Goal: Task Accomplishment & Management: Use online tool/utility

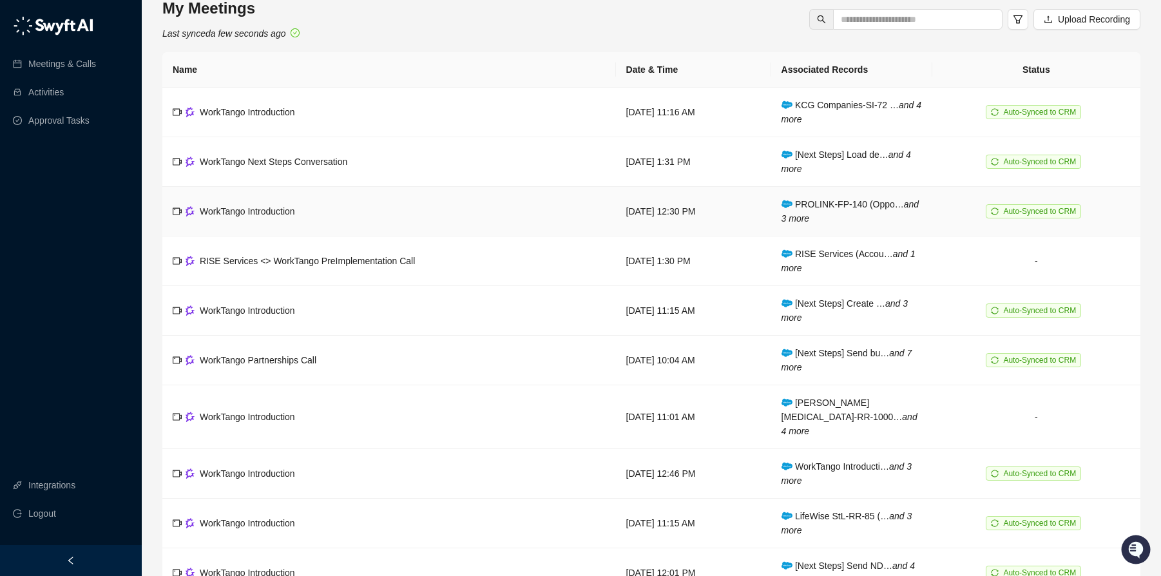
scroll to position [16, 0]
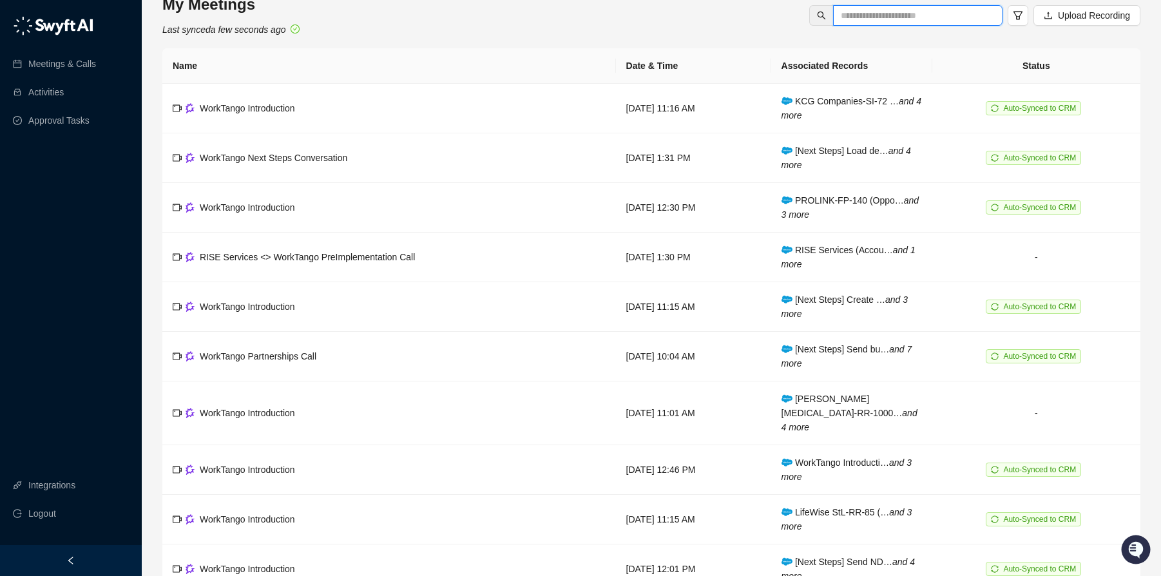
click at [926, 15] on input "text" at bounding box center [913, 15] width 144 height 14
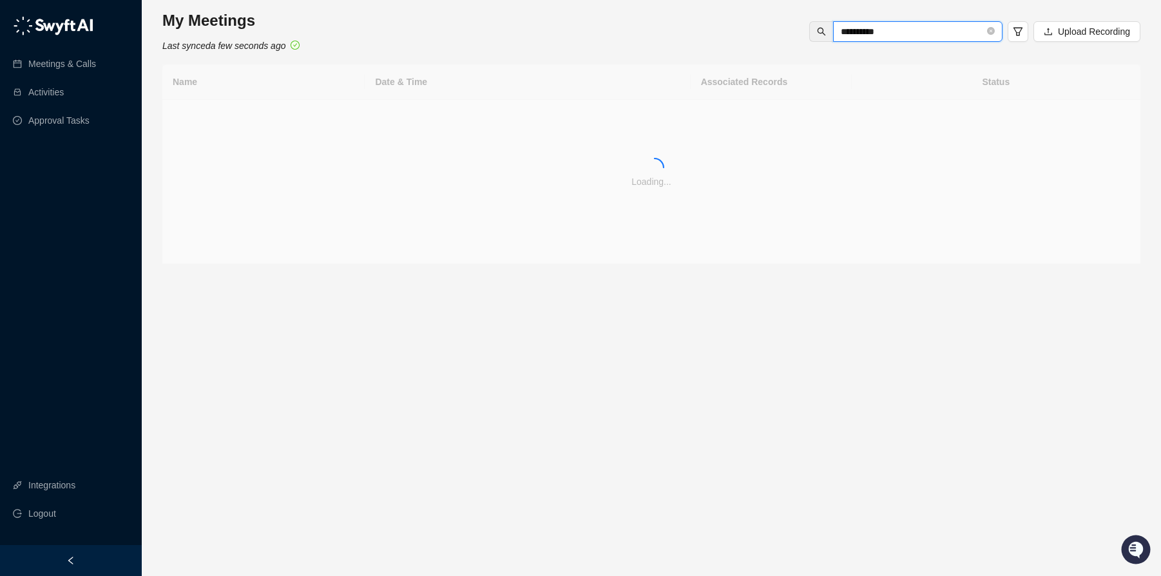
type input "*********"
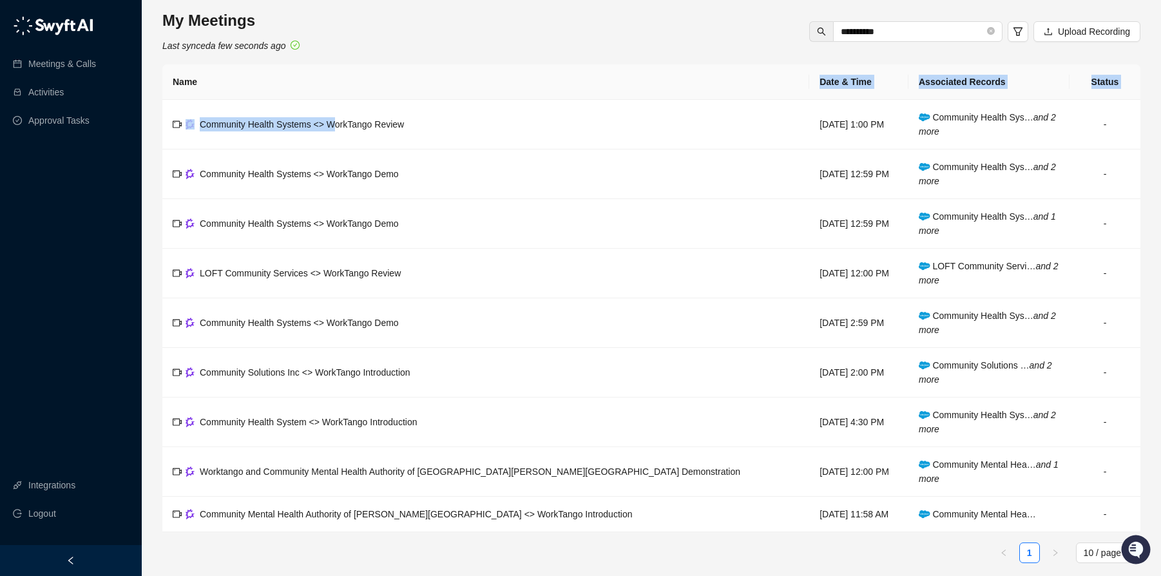
drag, startPoint x: 338, startPoint y: 128, endPoint x: 513, endPoint y: 90, distance: 178.9
click at [513, 90] on table "Name Date & Time Associated Records Status Community Health Systems <> WorkTang…" at bounding box center [651, 298] width 978 height 468
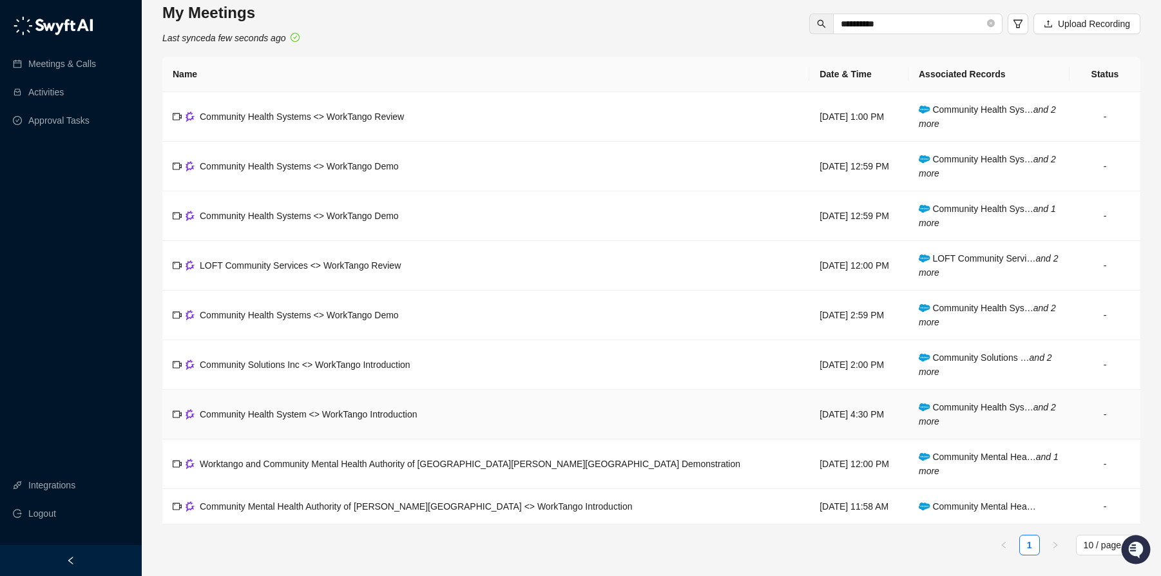
click at [382, 412] on span "Community Health System <> WorkTango Introduction" at bounding box center [308, 414] width 217 height 10
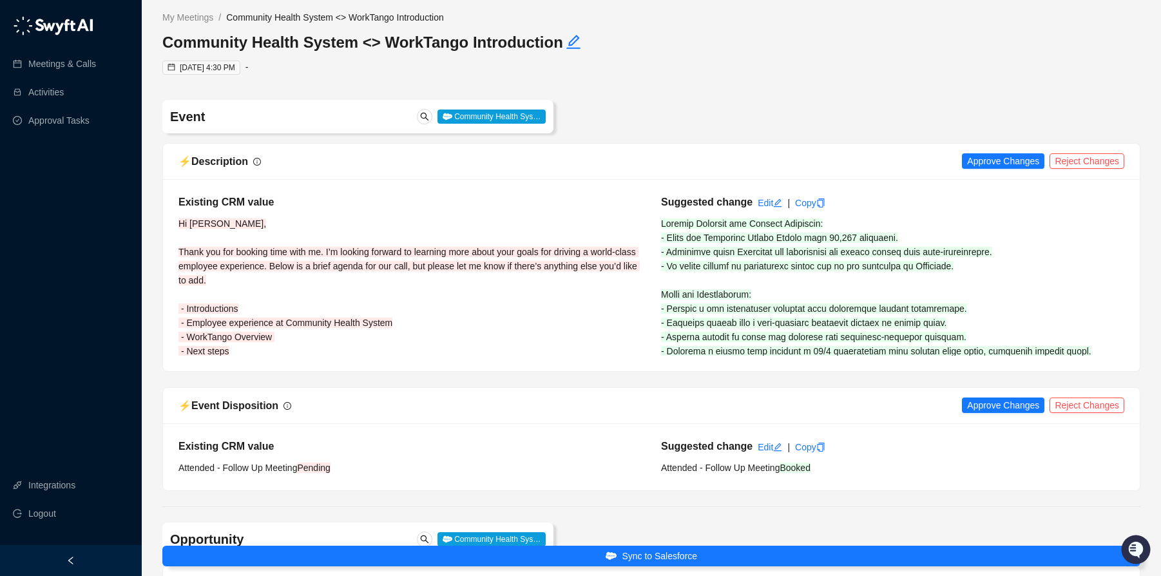
type input "**********"
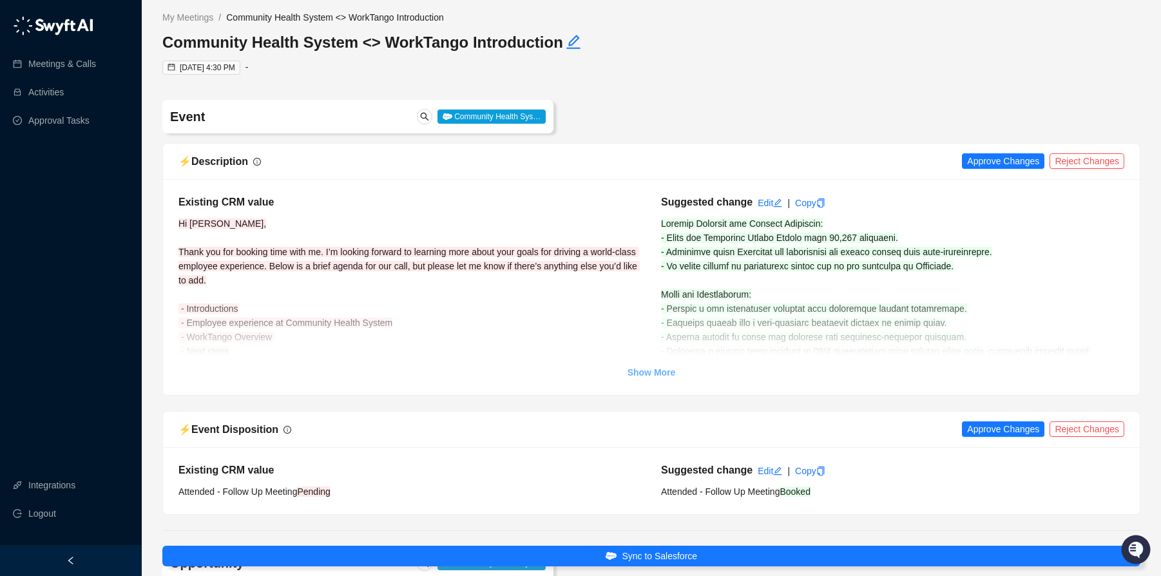
click at [653, 372] on strong "Show More" at bounding box center [652, 372] width 48 height 10
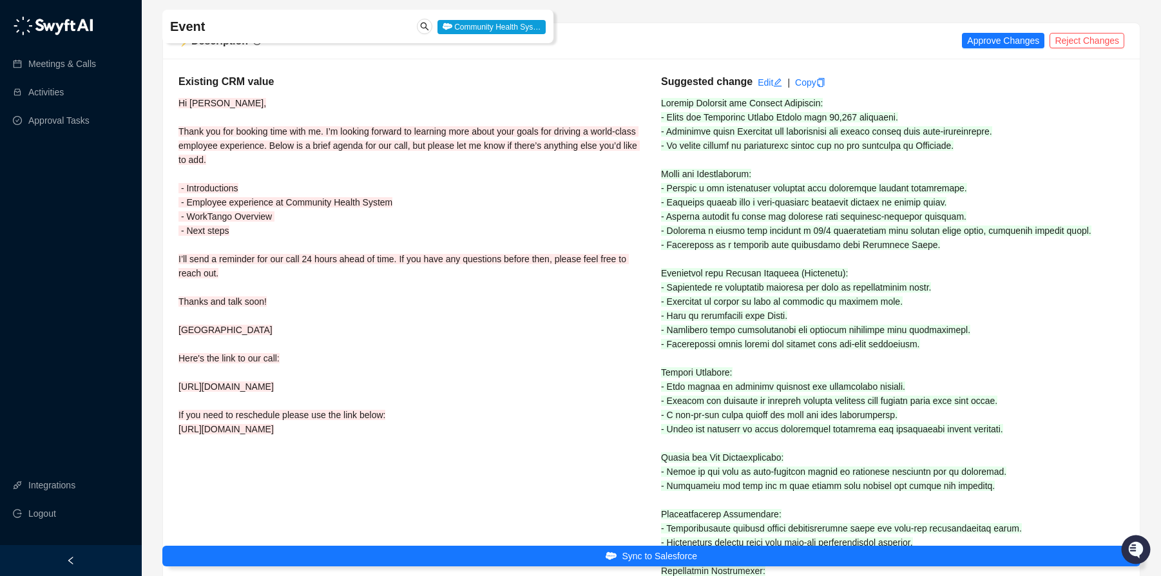
scroll to position [131, 0]
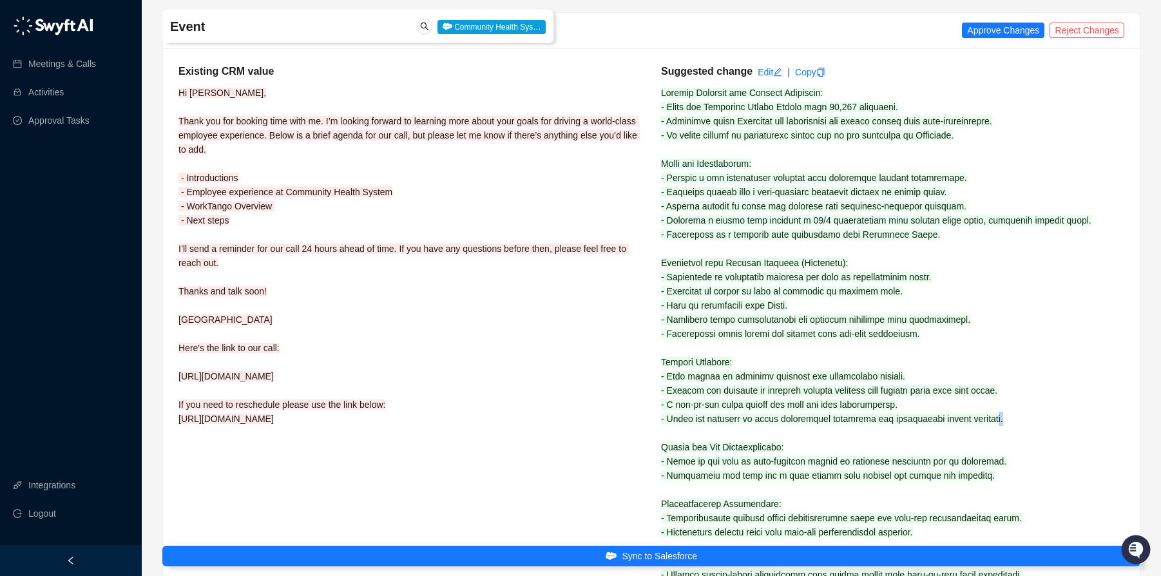
drag, startPoint x: 1015, startPoint y: 421, endPoint x: 902, endPoint y: 420, distance: 113.4
click at [1010, 422] on span at bounding box center [876, 376] width 430 height 577
drag, startPoint x: 900, startPoint y: 420, endPoint x: 891, endPoint y: 419, distance: 8.5
click at [900, 420] on span at bounding box center [876, 376] width 430 height 577
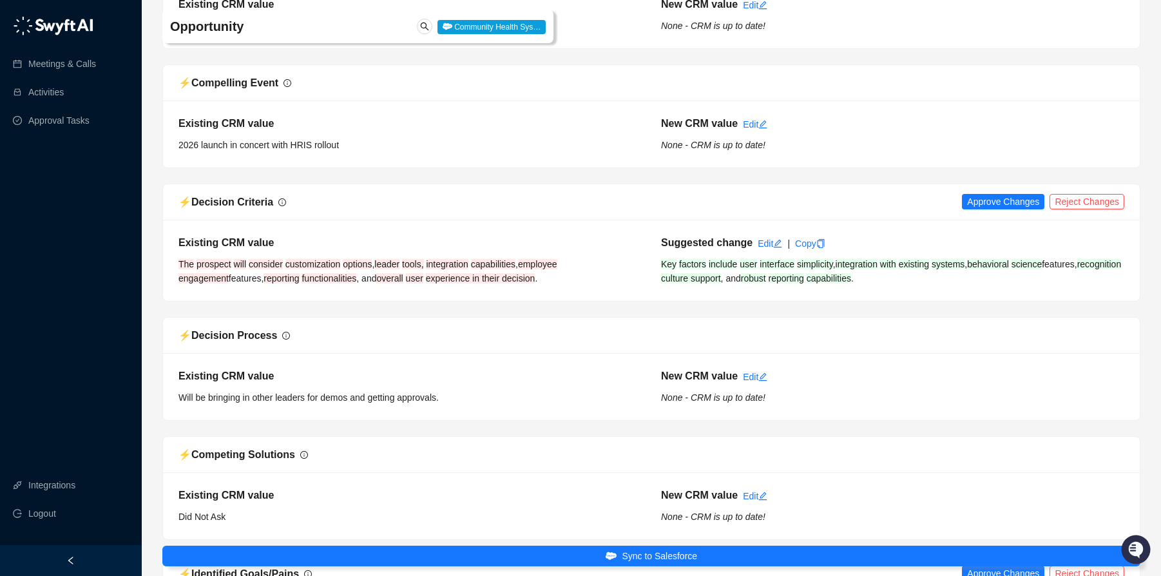
scroll to position [1516, 0]
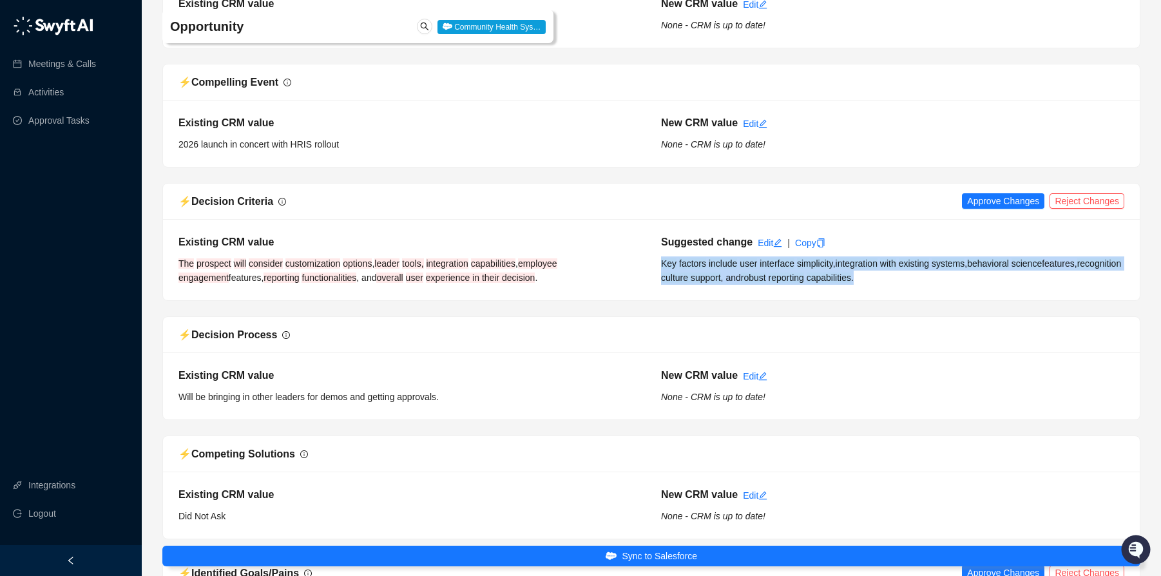
drag, startPoint x: 920, startPoint y: 278, endPoint x: 661, endPoint y: 265, distance: 260.0
click at [661, 265] on div "Suggested change Edit | Copy Key factors include user interface simplicity , in…" at bounding box center [892, 260] width 483 height 50
copy div "Key factors include user interface simplicity , integration with existing syste…"
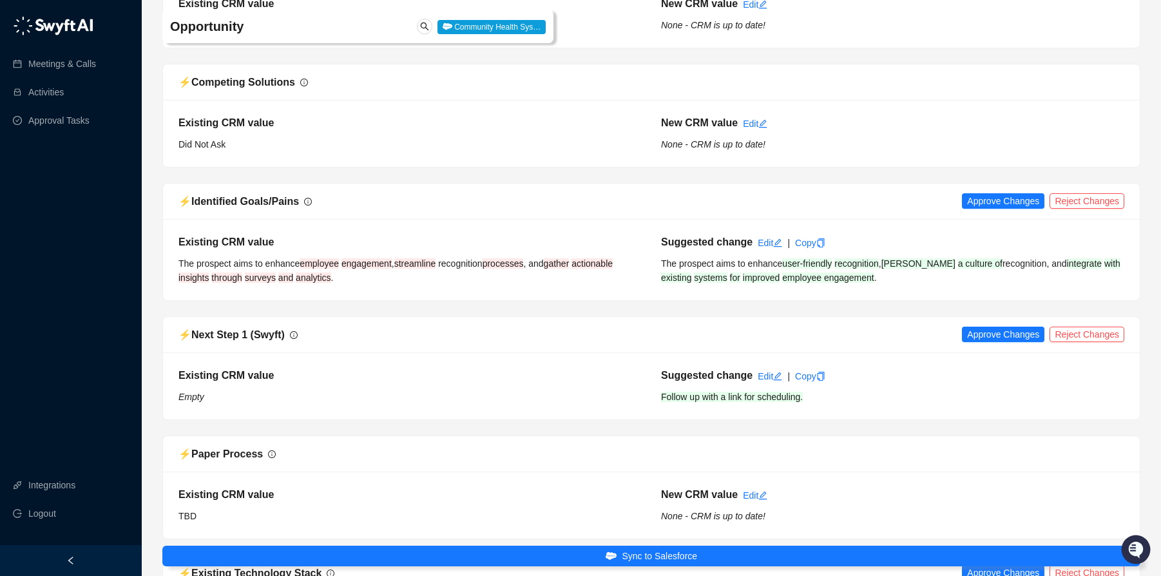
scroll to position [1898, 0]
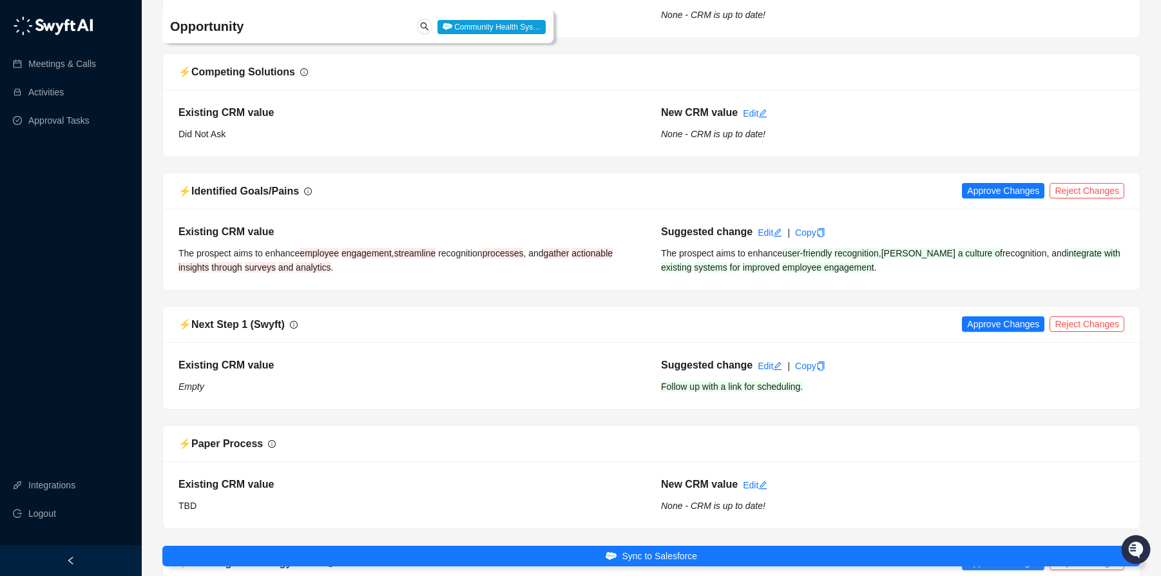
click at [874, 264] on span "employee engagement" at bounding box center [828, 267] width 92 height 10
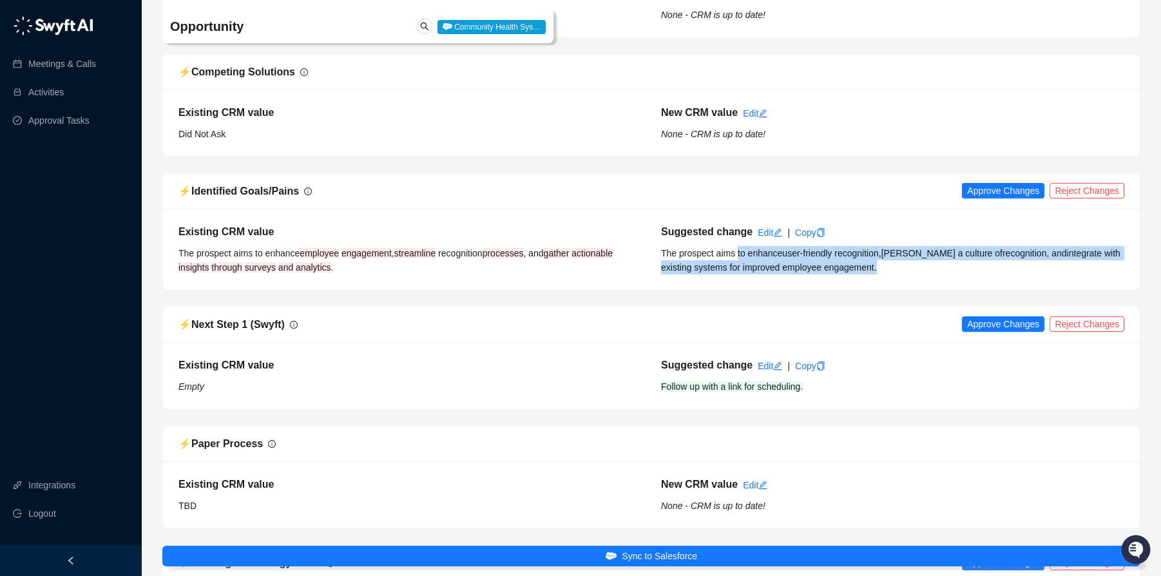
drag, startPoint x: 893, startPoint y: 273, endPoint x: 740, endPoint y: 257, distance: 154.1
click at [740, 257] on div "Suggested change Edit | Copy The prospect aims to enhance user-friendly recogni…" at bounding box center [892, 249] width 483 height 50
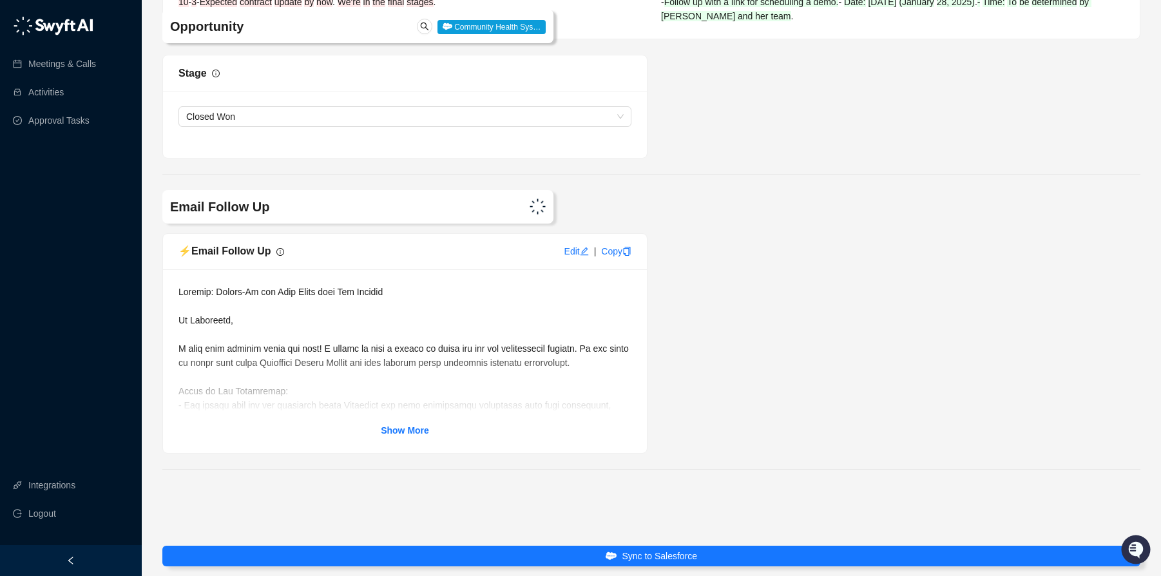
scroll to position [3253, 0]
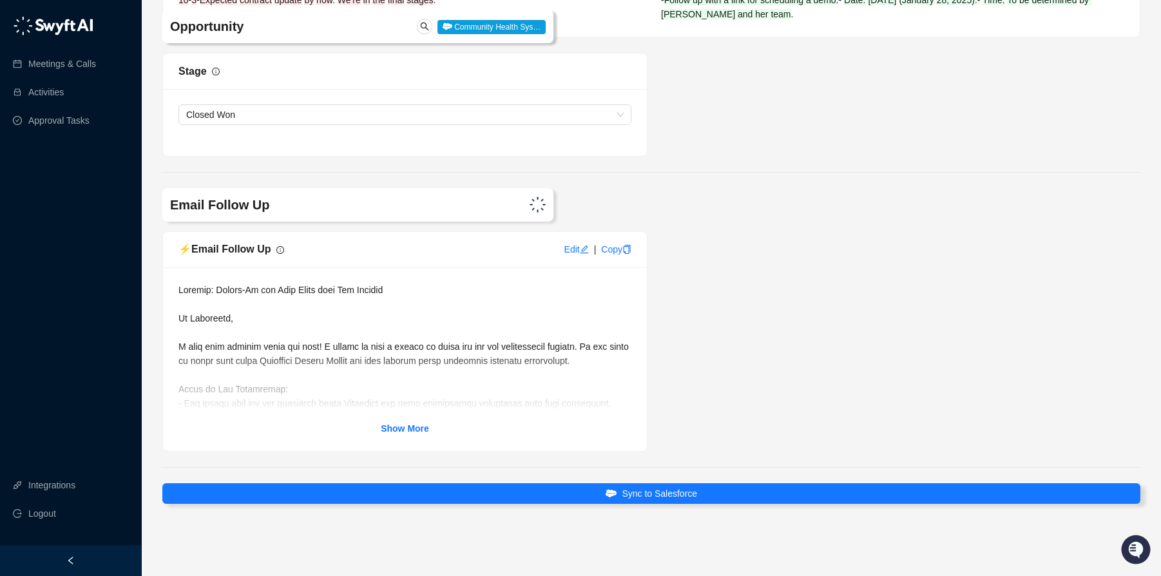
click at [409, 420] on div "Show More" at bounding box center [405, 359] width 453 height 153
click at [409, 430] on strong "Show More" at bounding box center [405, 428] width 48 height 10
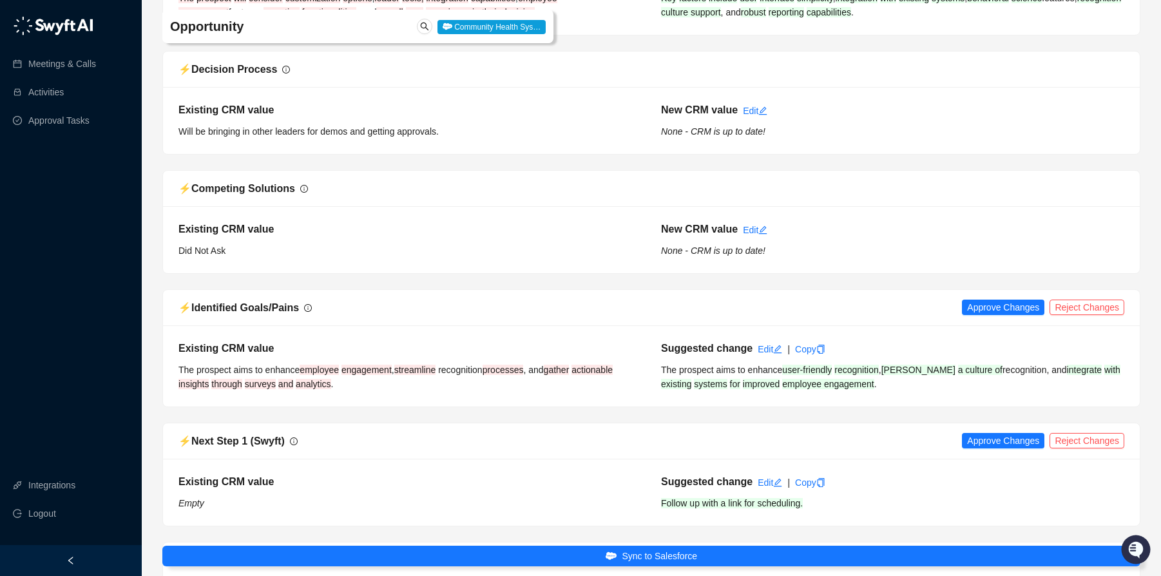
scroll to position [1841, 0]
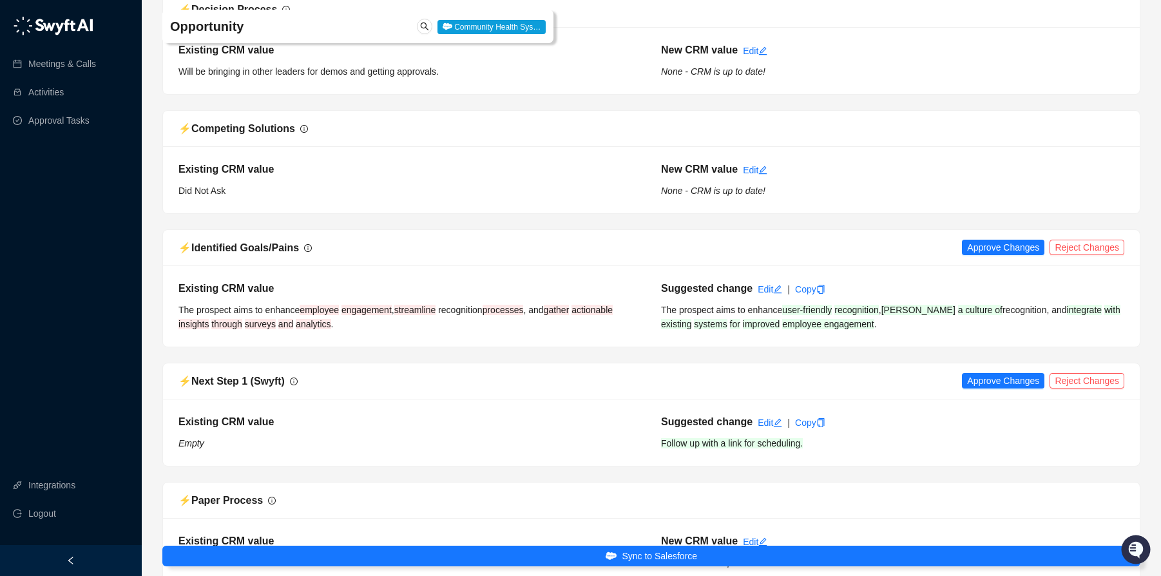
click at [911, 311] on span "[PERSON_NAME]" at bounding box center [919, 310] width 74 height 10
drag, startPoint x: 867, startPoint y: 316, endPoint x: 822, endPoint y: 311, distance: 46.0
click at [865, 315] on div "Suggested change Edit | Copy The prospect aims to enhance user-friendly recogni…" at bounding box center [892, 306] width 483 height 50
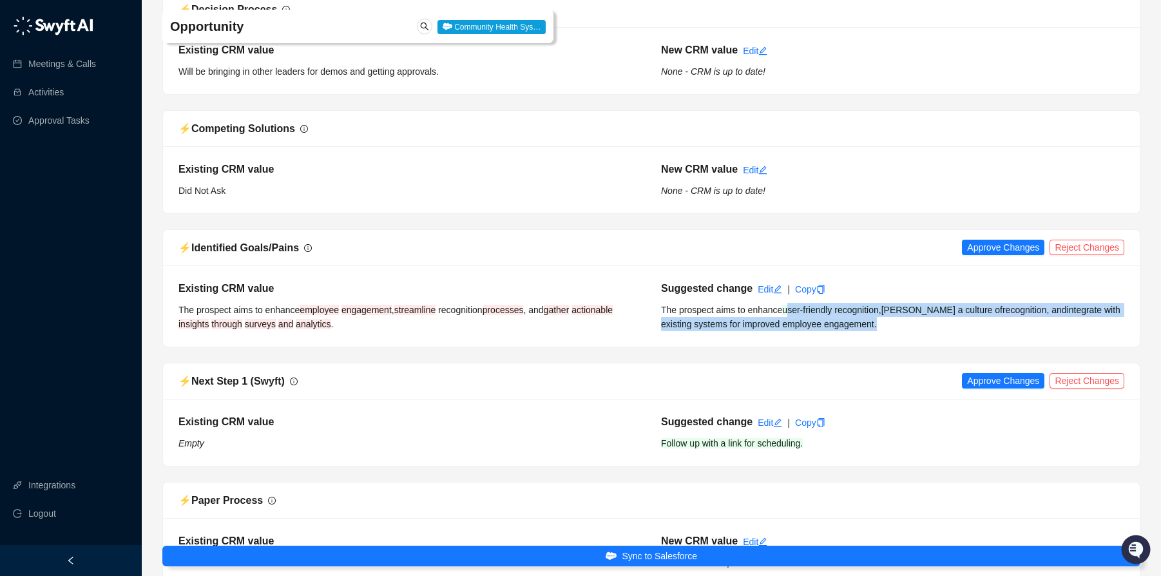
drag, startPoint x: 890, startPoint y: 332, endPoint x: 794, endPoint y: 313, distance: 97.9
click at [794, 313] on div "Existing CRM value The prospect aims to enhance employee engagement , streamlin…" at bounding box center [651, 305] width 977 height 81
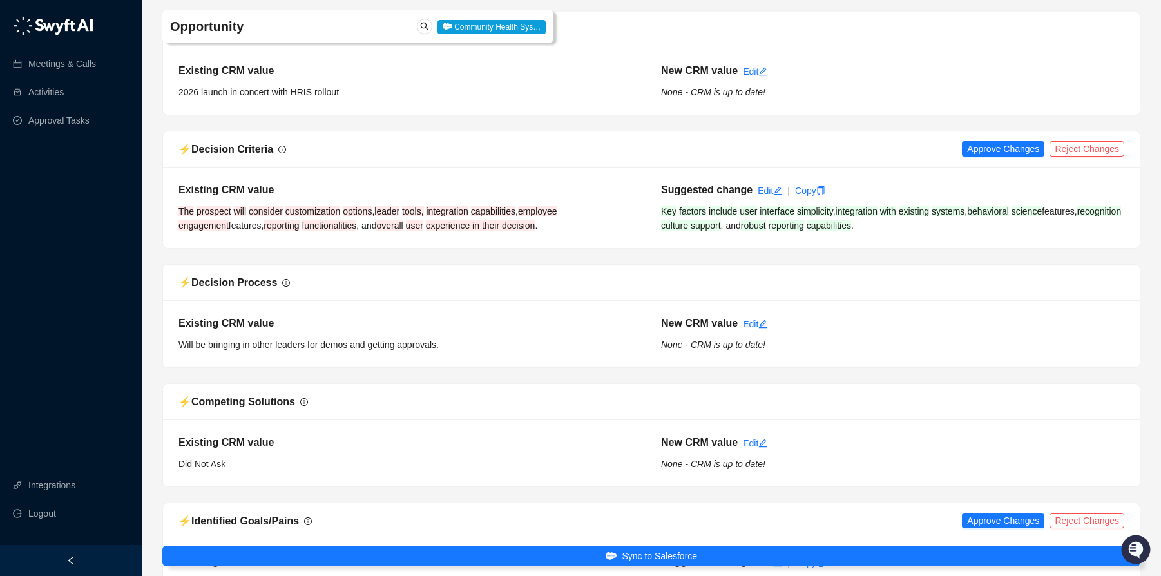
scroll to position [1884, 0]
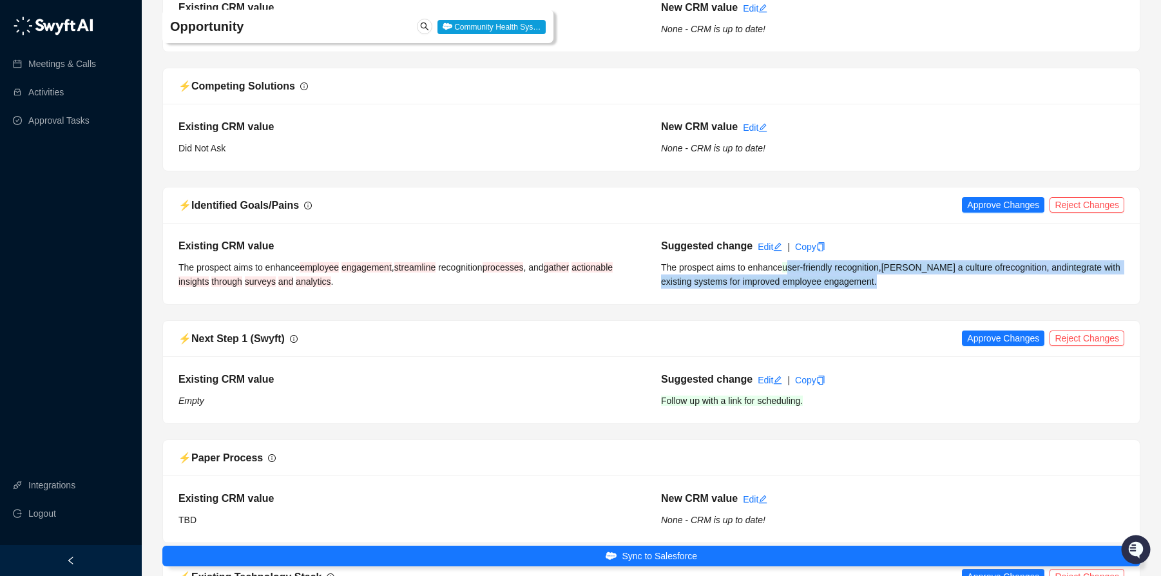
click at [853, 288] on div "Suggested change Edit | Copy The prospect aims to enhance user-friendly recogni…" at bounding box center [892, 263] width 483 height 50
drag, startPoint x: 889, startPoint y: 287, endPoint x: 753, endPoint y: 269, distance: 137.2
click at [753, 269] on div "Suggested change Edit | Copy The prospect aims to enhance user-friendly recogni…" at bounding box center [892, 263] width 483 height 50
copy div "enhance user-friendly recognition , [PERSON_NAME] a culture of recognition , an…"
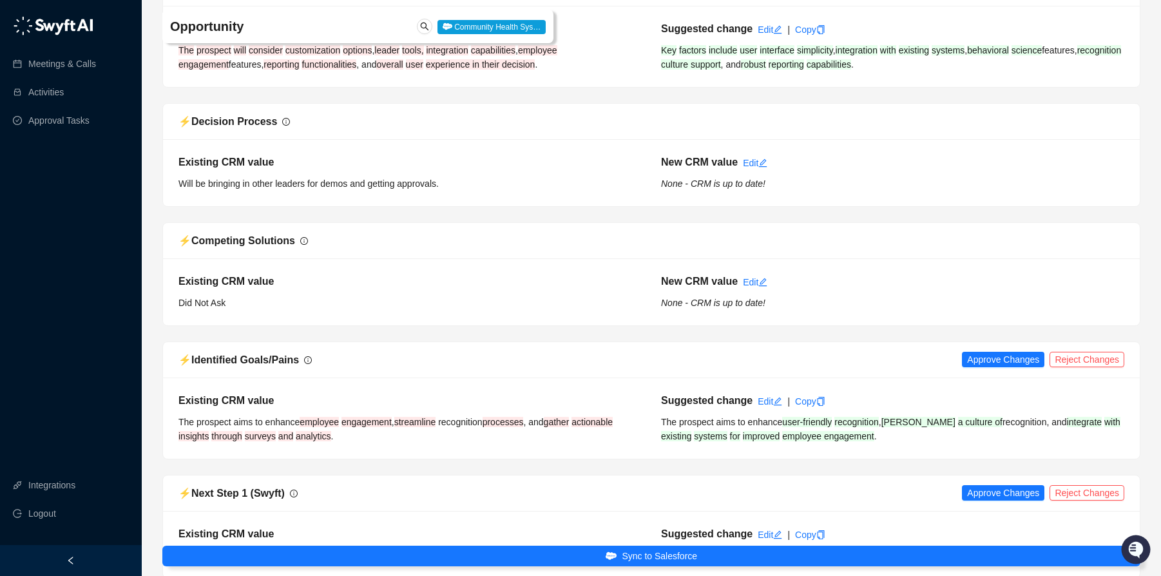
scroll to position [1576, 0]
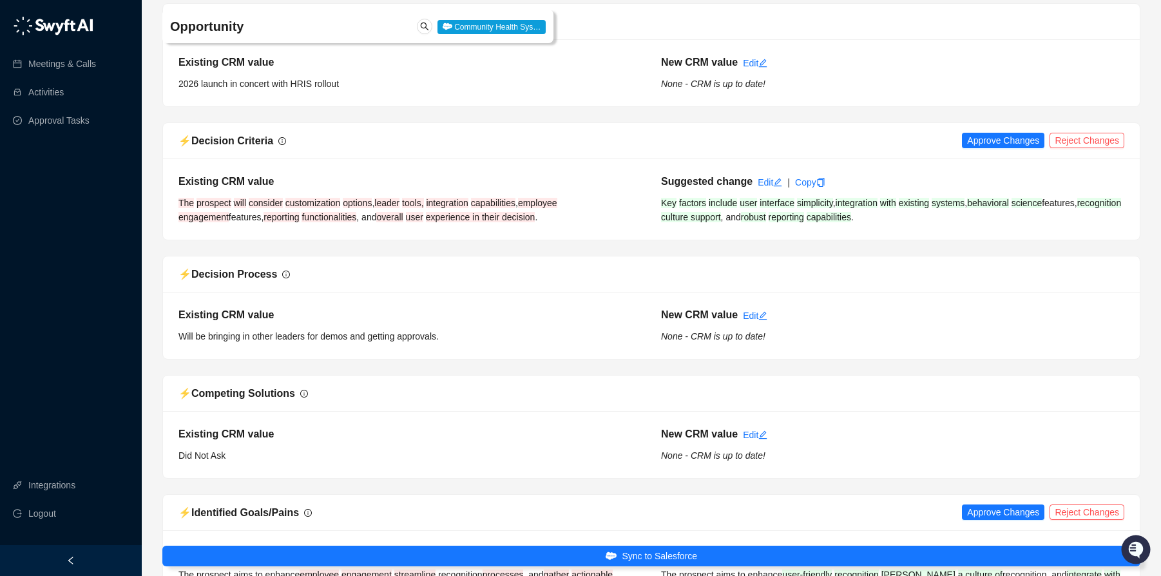
drag, startPoint x: 867, startPoint y: 227, endPoint x: 916, endPoint y: 226, distance: 49.0
click at [867, 227] on div "Existing CRM value The prospect will consider customization options , leader to…" at bounding box center [651, 199] width 977 height 81
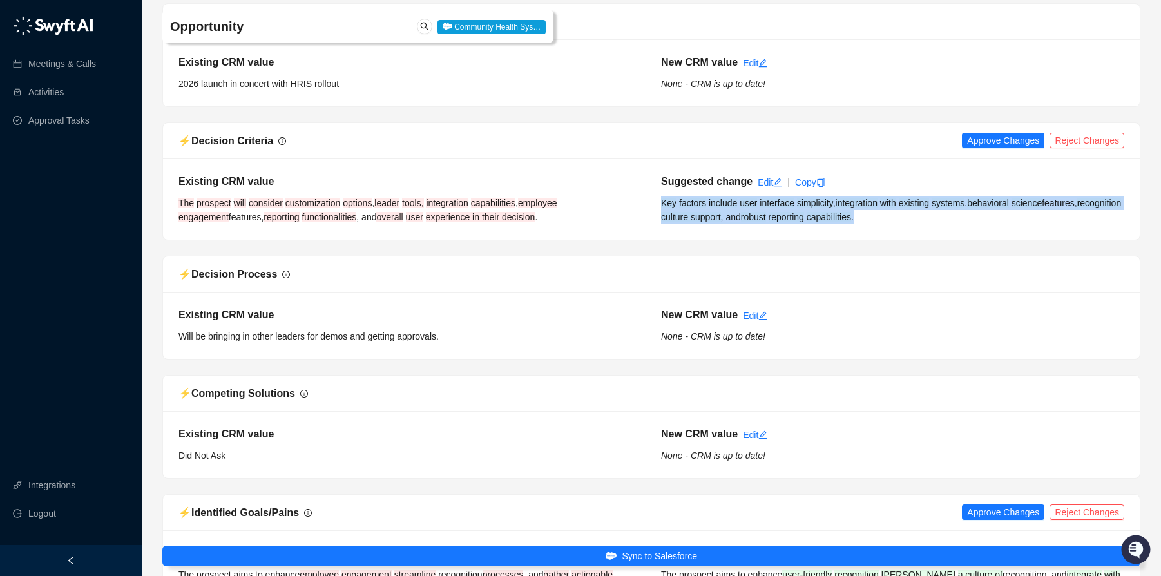
drag, startPoint x: 914, startPoint y: 226, endPoint x: 677, endPoint y: 205, distance: 238.1
click at [662, 204] on div "Existing CRM value The prospect will consider customization options , leader to…" at bounding box center [651, 199] width 977 height 81
copy div "Key factors include user interface simplicity , integration with existing syste…"
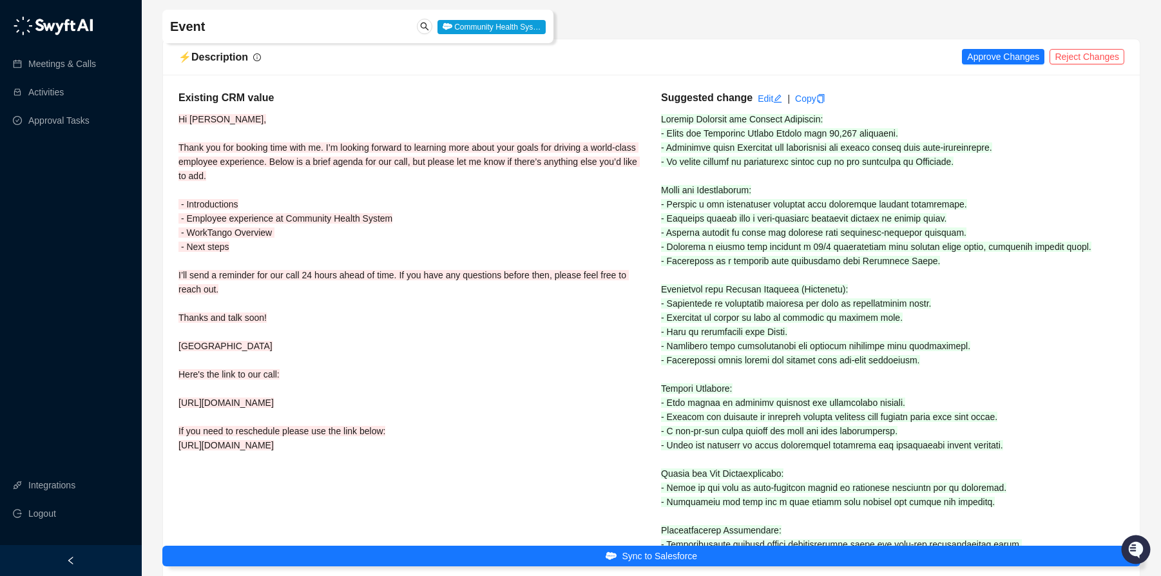
scroll to position [109, 0]
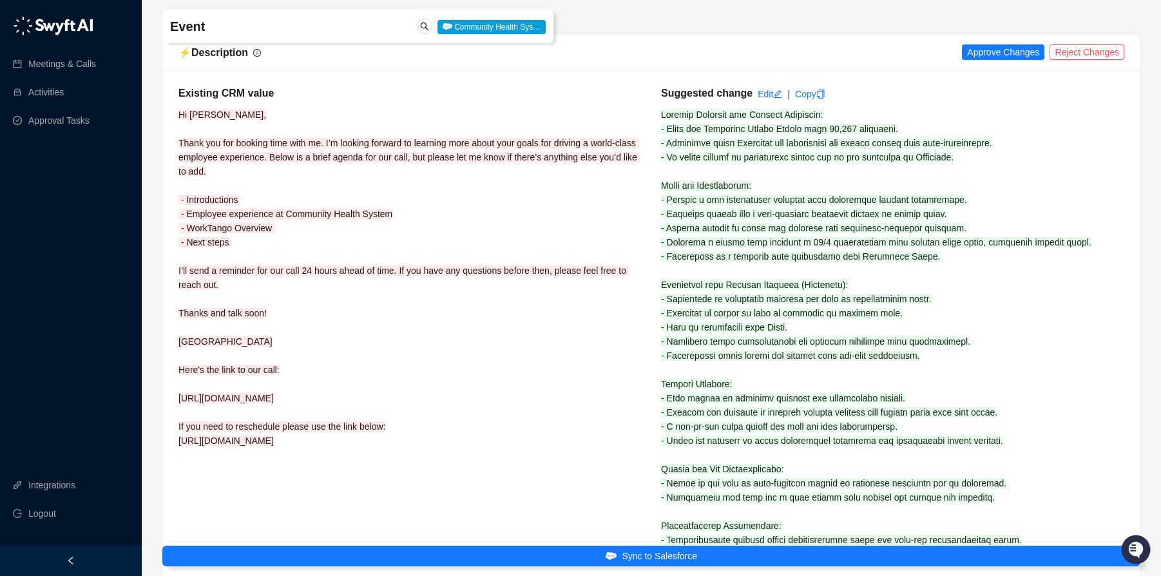
click at [699, 206] on div "Suggested change Edit | Copy" at bounding box center [892, 387] width 483 height 603
click at [793, 225] on span at bounding box center [876, 398] width 430 height 577
click at [948, 253] on div "Suggested change Edit | Copy" at bounding box center [892, 387] width 483 height 603
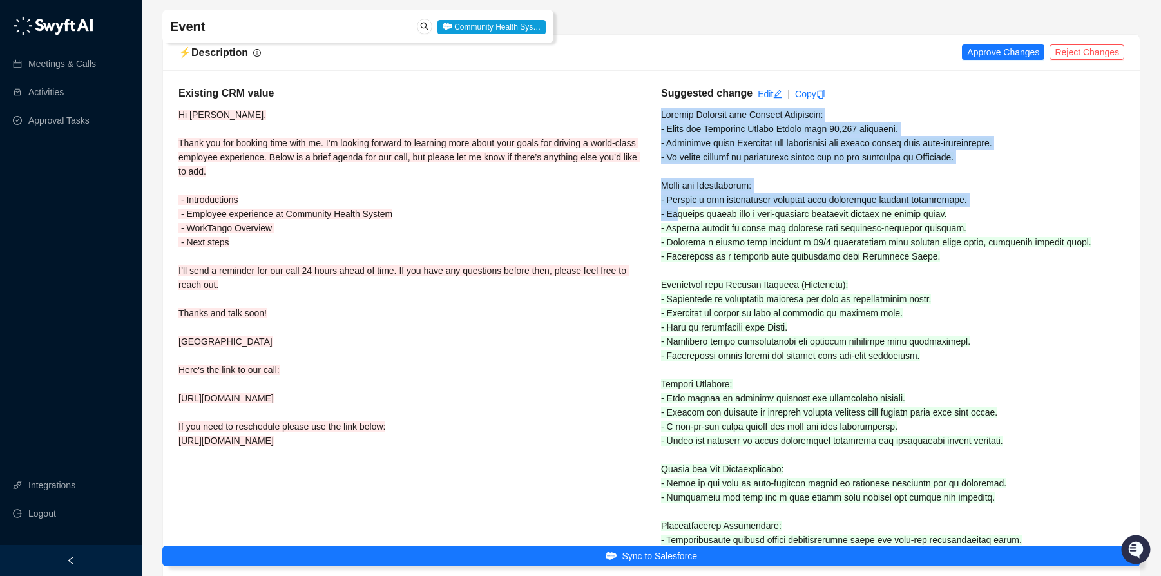
drag, startPoint x: 926, startPoint y: 256, endPoint x: 676, endPoint y: 209, distance: 254.5
click at [676, 209] on div "Suggested change Edit | Copy" at bounding box center [892, 387] width 483 height 603
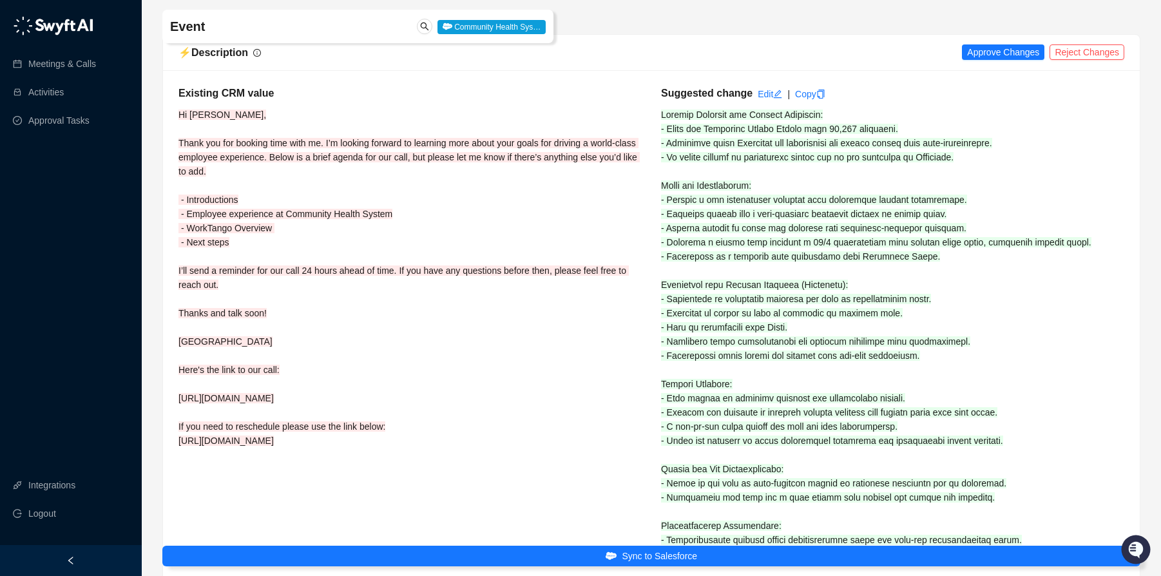
drag, startPoint x: 676, startPoint y: 209, endPoint x: 735, endPoint y: 249, distance: 71.0
click at [676, 209] on span at bounding box center [876, 398] width 430 height 577
drag, startPoint x: 930, startPoint y: 263, endPoint x: 820, endPoint y: 255, distance: 110.5
click at [820, 255] on div "Suggested change Edit | Copy" at bounding box center [892, 387] width 483 height 603
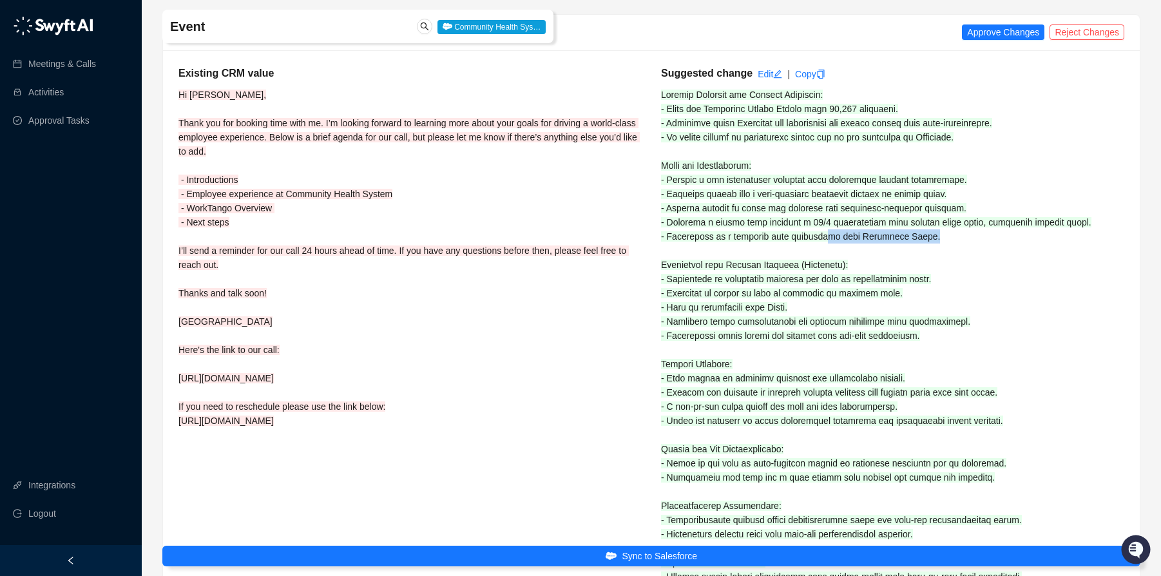
scroll to position [130, 0]
click at [817, 249] on div "Suggested change Edit | Copy" at bounding box center [892, 366] width 483 height 603
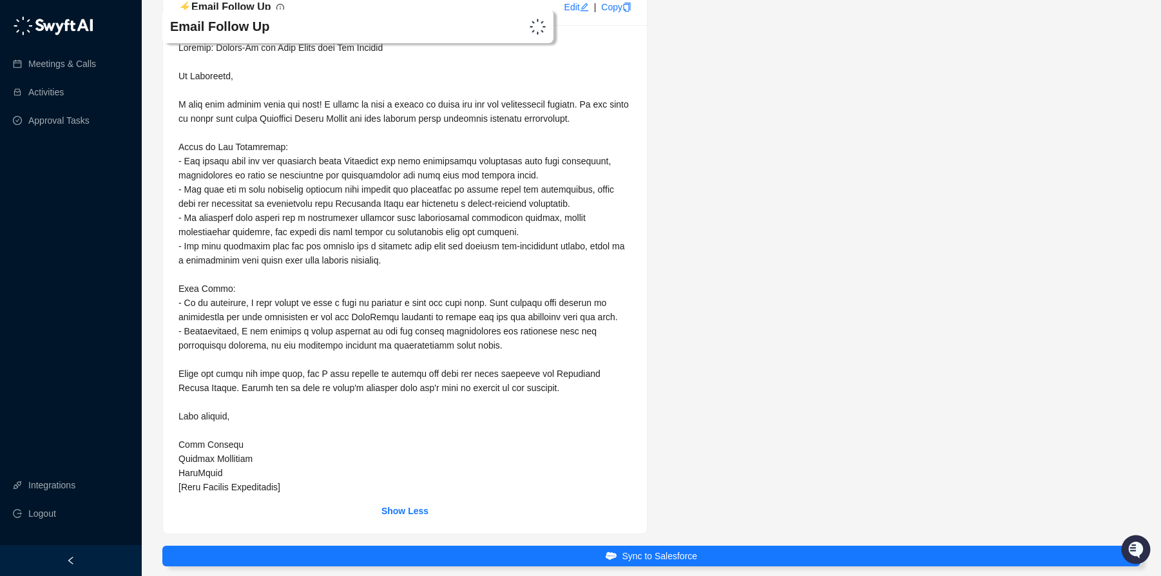
scroll to position [3475, 0]
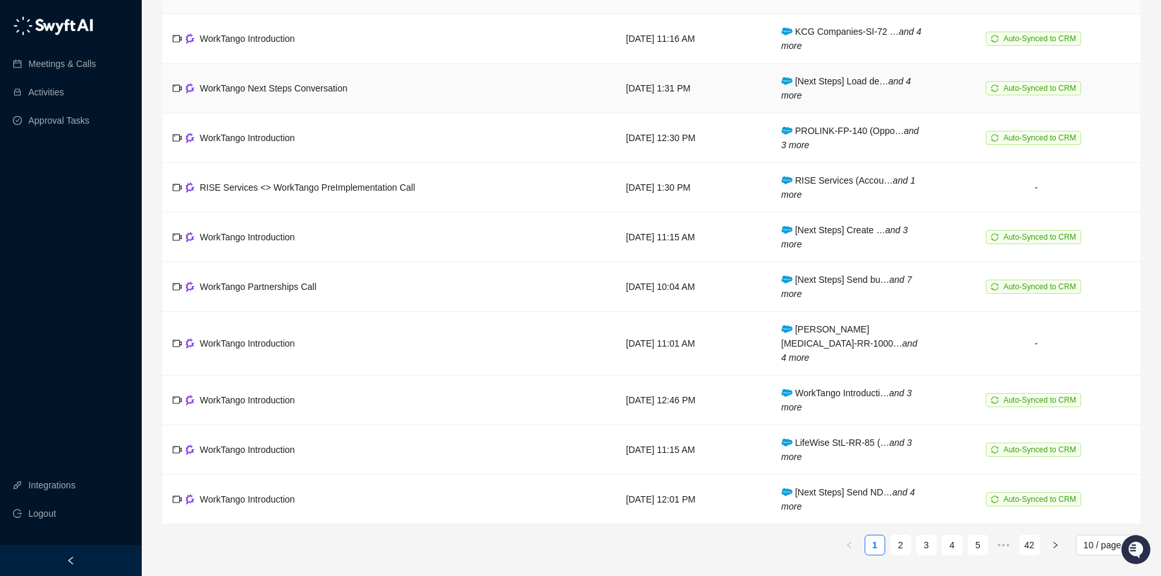
scroll to position [8, 0]
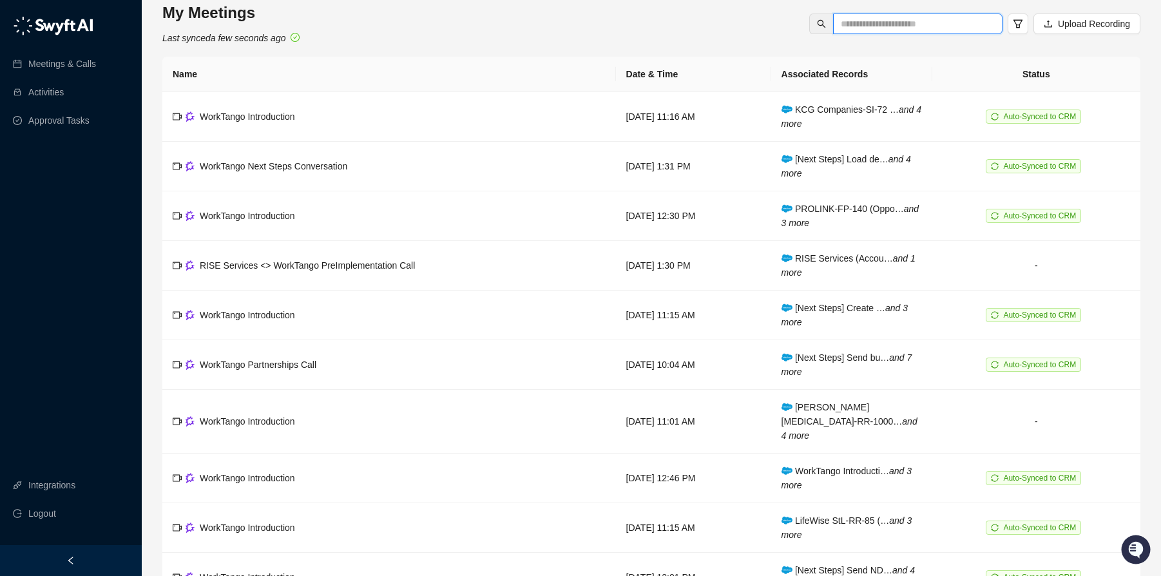
click at [891, 26] on input "text" at bounding box center [913, 24] width 144 height 14
type input "*********"
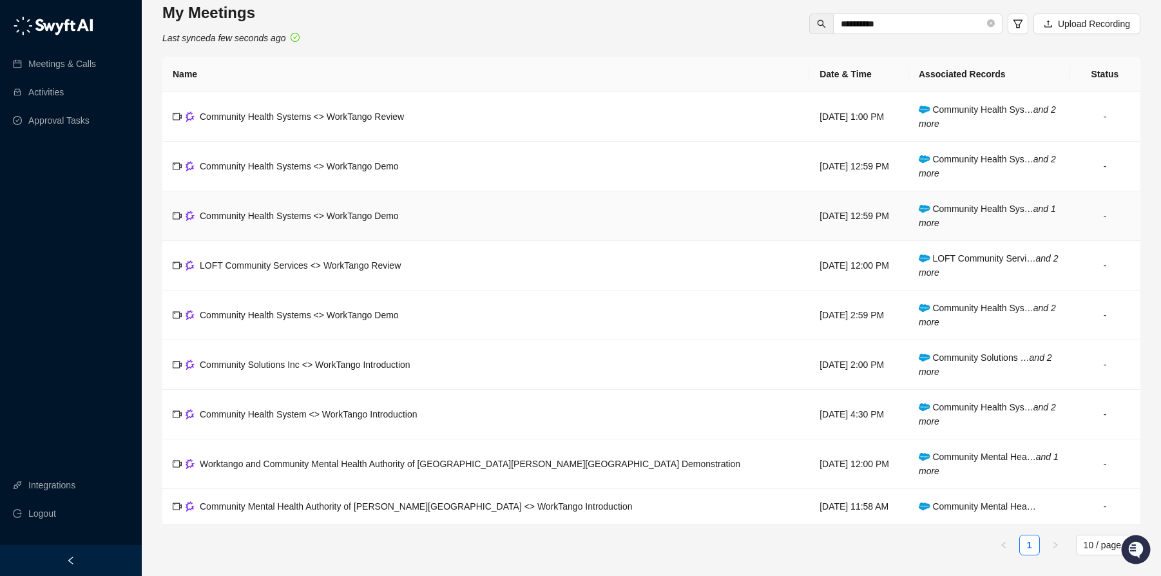
click at [349, 211] on span "Community Health Systems <> WorkTango Demo" at bounding box center [299, 216] width 199 height 10
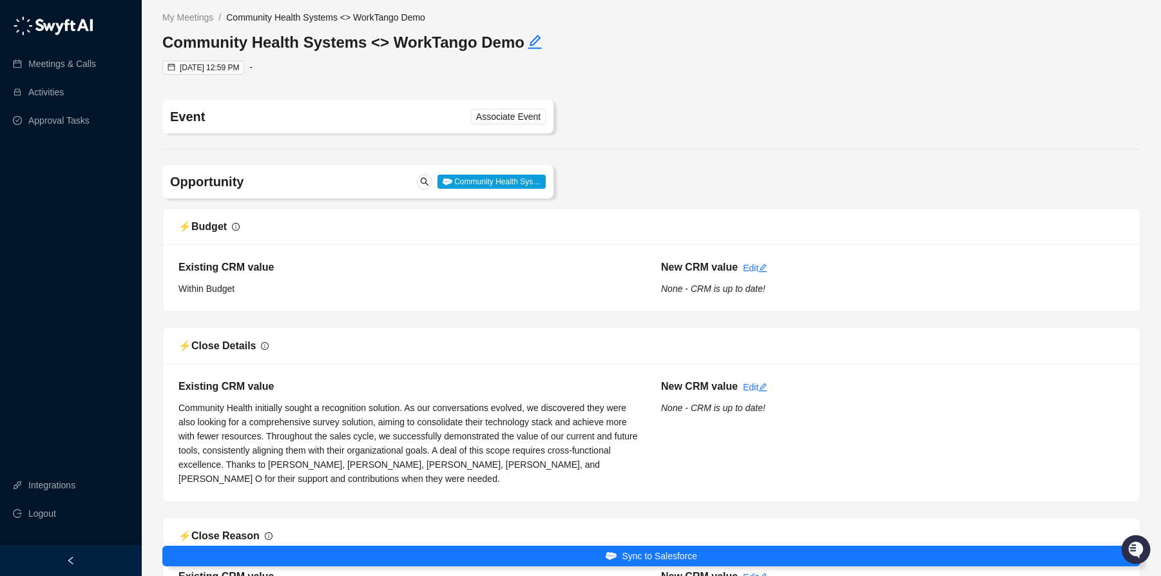
type input "**********"
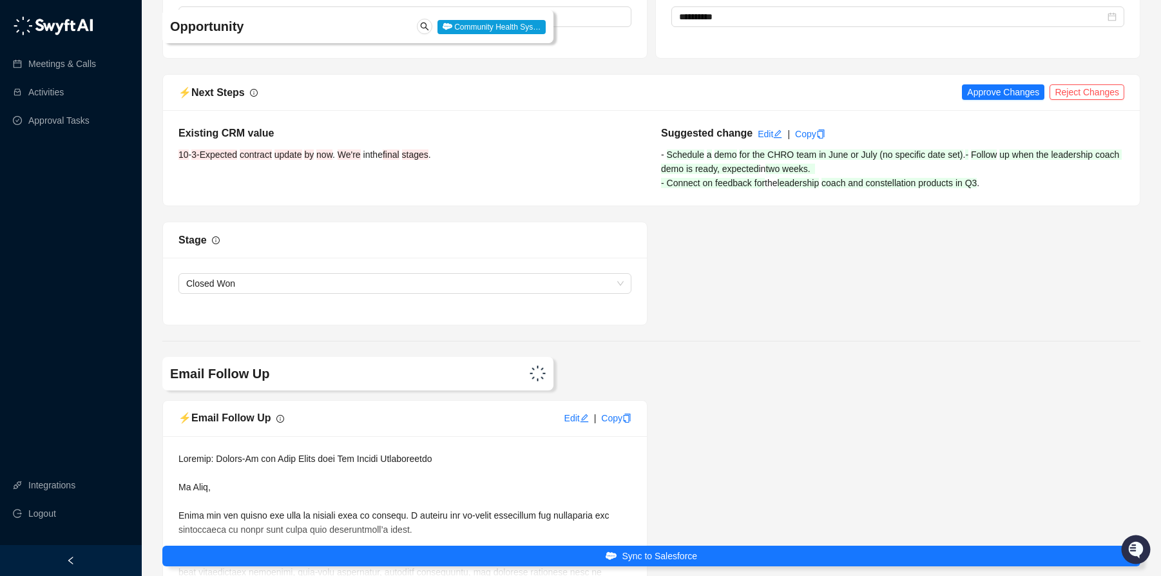
scroll to position [2429, 0]
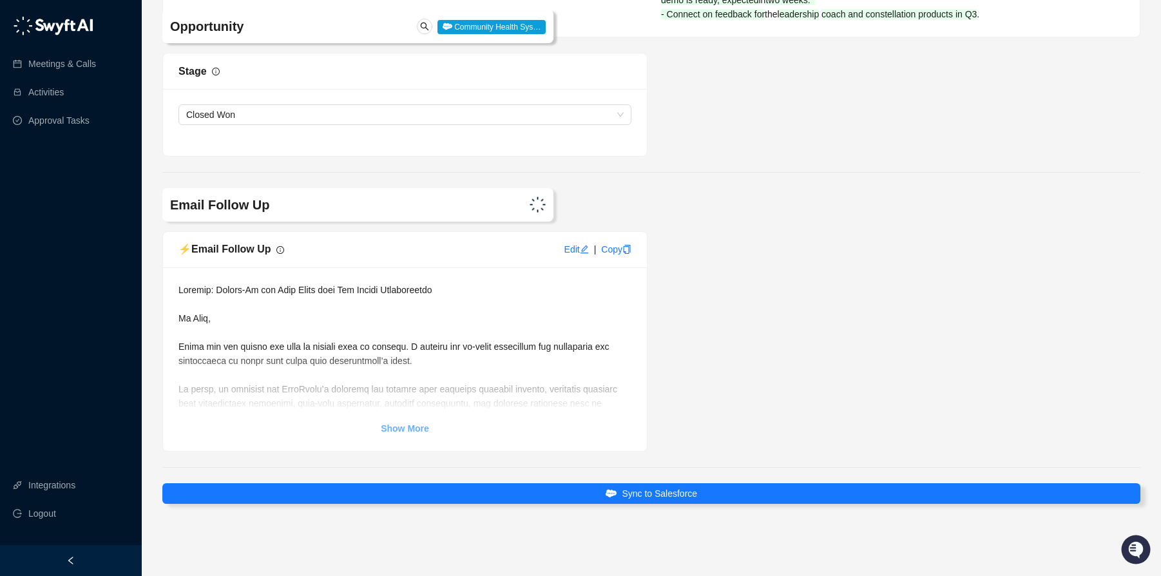
click at [397, 425] on strong "Show More" at bounding box center [405, 428] width 48 height 10
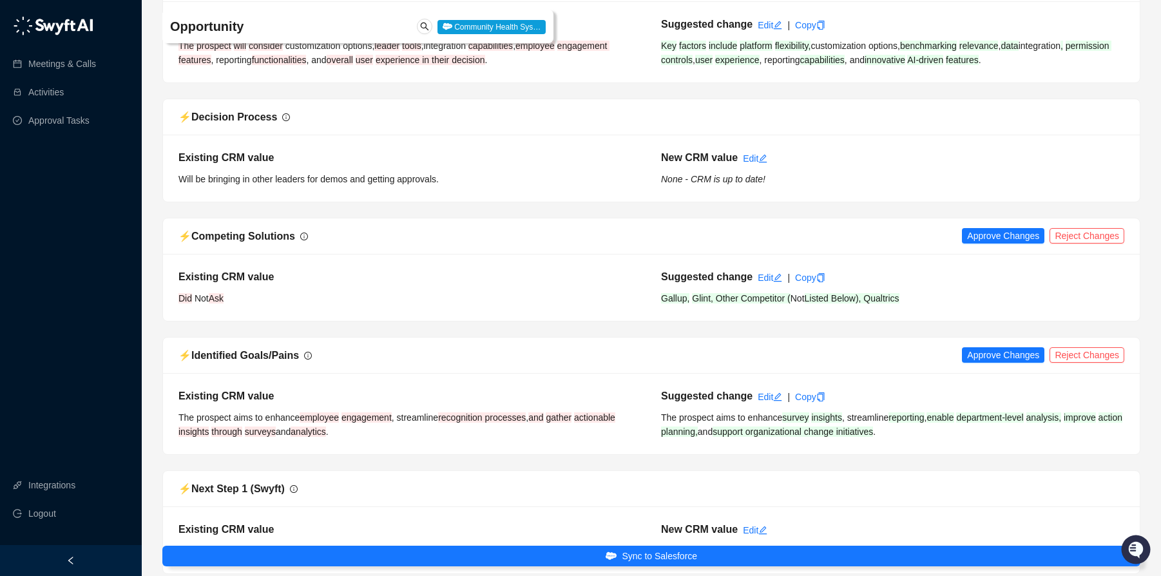
scroll to position [920, 0]
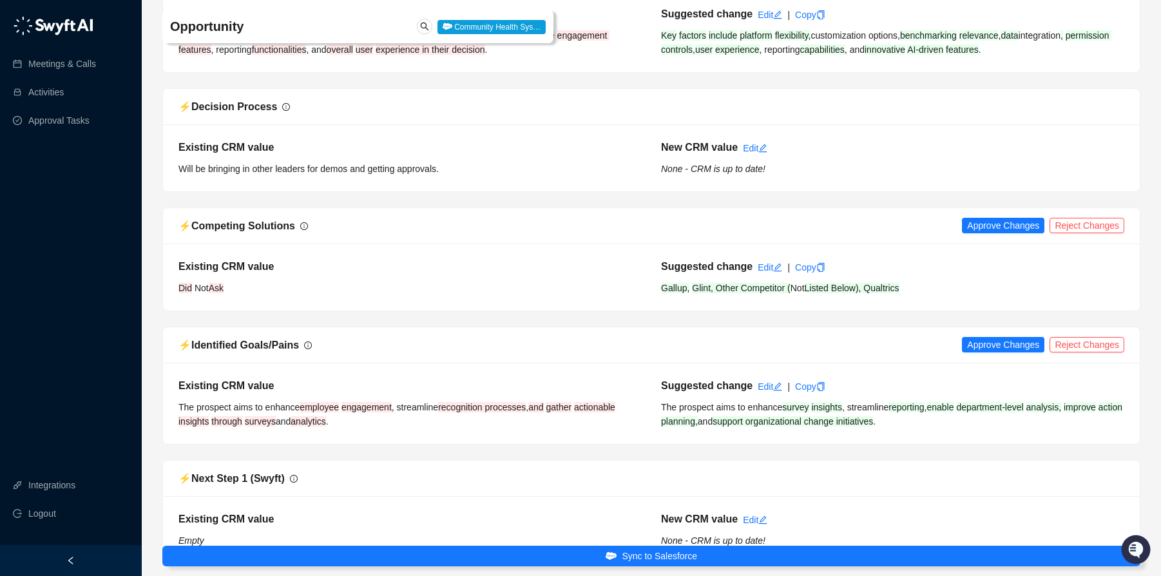
drag, startPoint x: 762, startPoint y: 411, endPoint x: 814, endPoint y: 415, distance: 52.3
click at [762, 412] on span "The prospect aims to enhance" at bounding box center [721, 407] width 121 height 10
click at [873, 424] on span "support organizational change initiatives" at bounding box center [793, 421] width 160 height 10
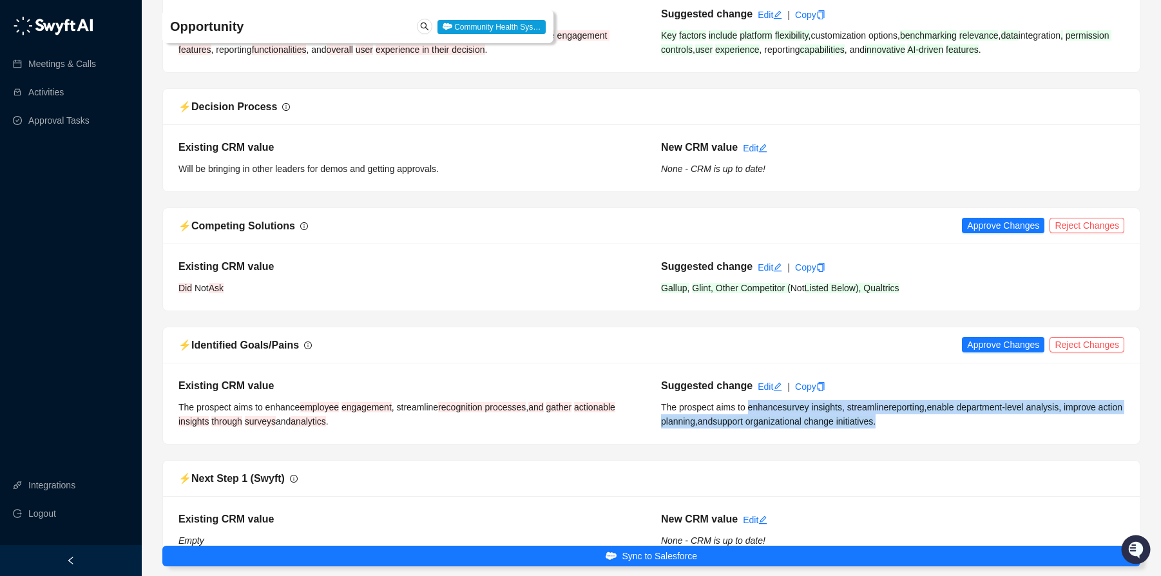
drag, startPoint x: 935, startPoint y: 428, endPoint x: 751, endPoint y: 406, distance: 185.0
click at [751, 406] on div "Suggested change Edit | Copy The prospect aims to enhance survey insights , str…" at bounding box center [892, 403] width 483 height 50
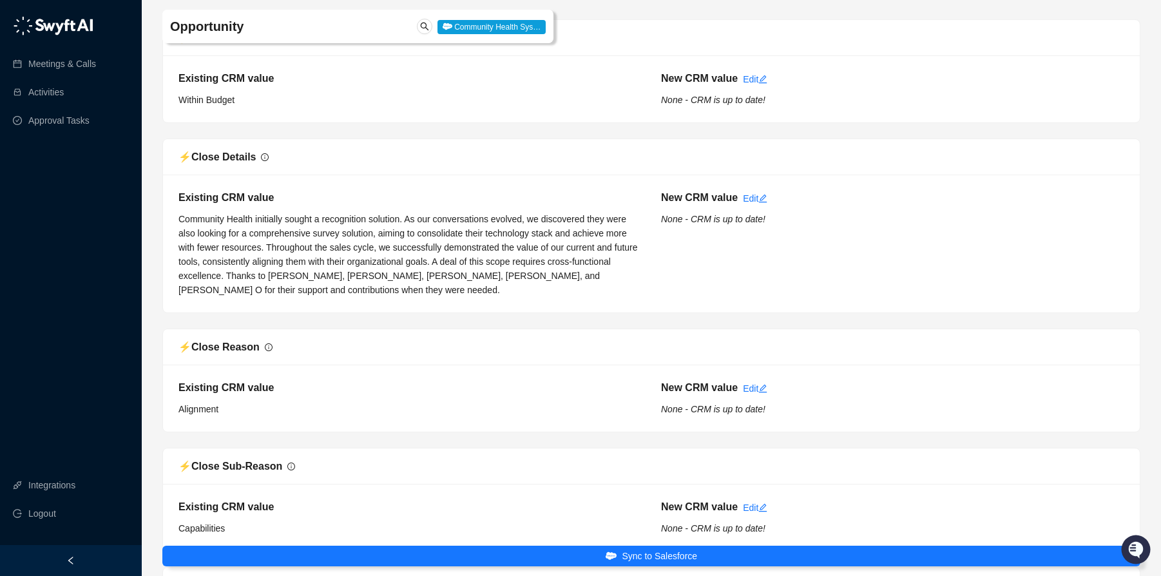
scroll to position [0, 0]
